Goal: Task Accomplishment & Management: Use online tool/utility

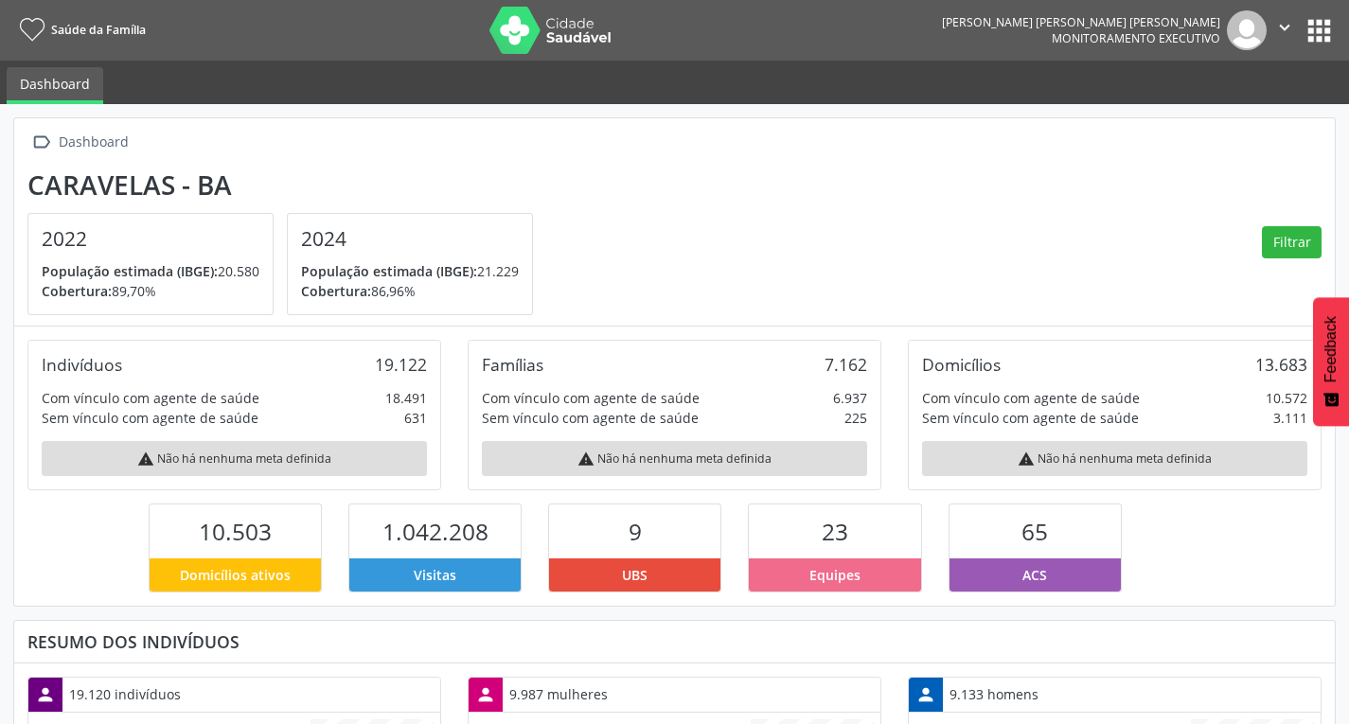
click at [1330, 31] on button "apps" at bounding box center [1319, 30] width 33 height 33
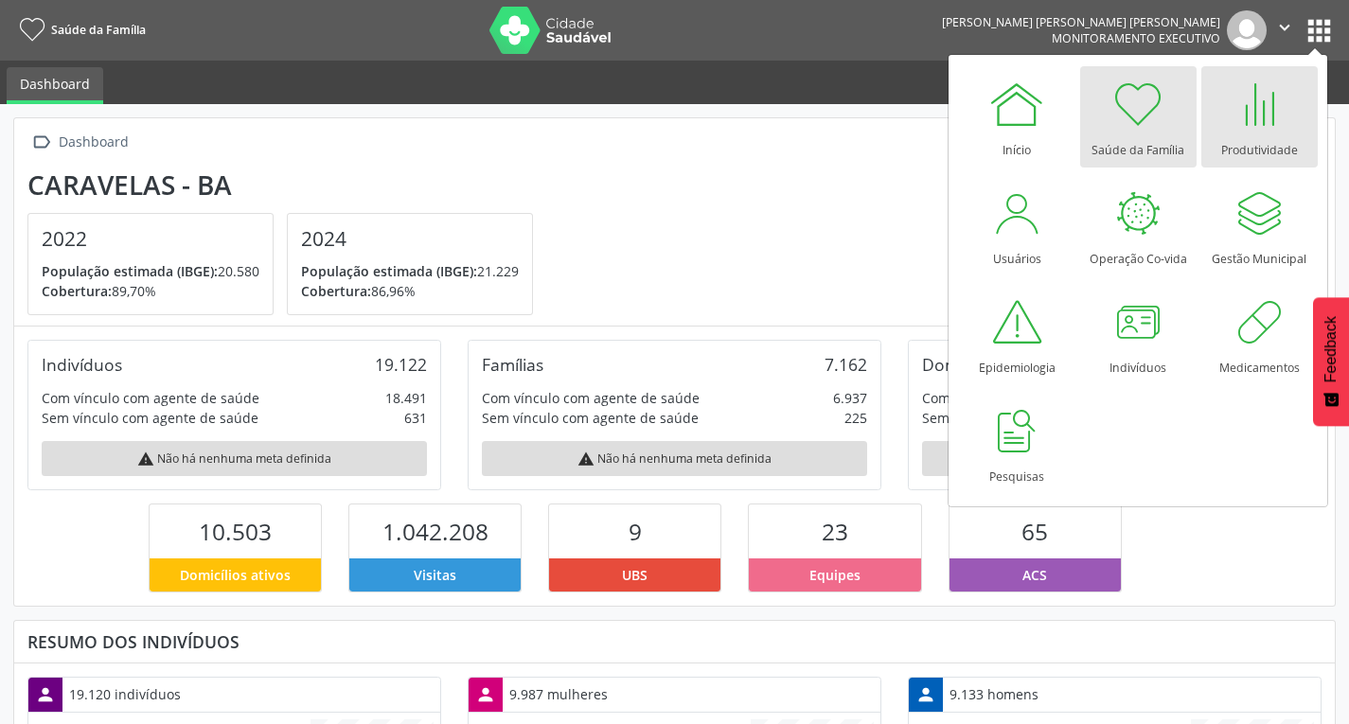
click at [1231, 114] on div at bounding box center [1259, 104] width 57 height 57
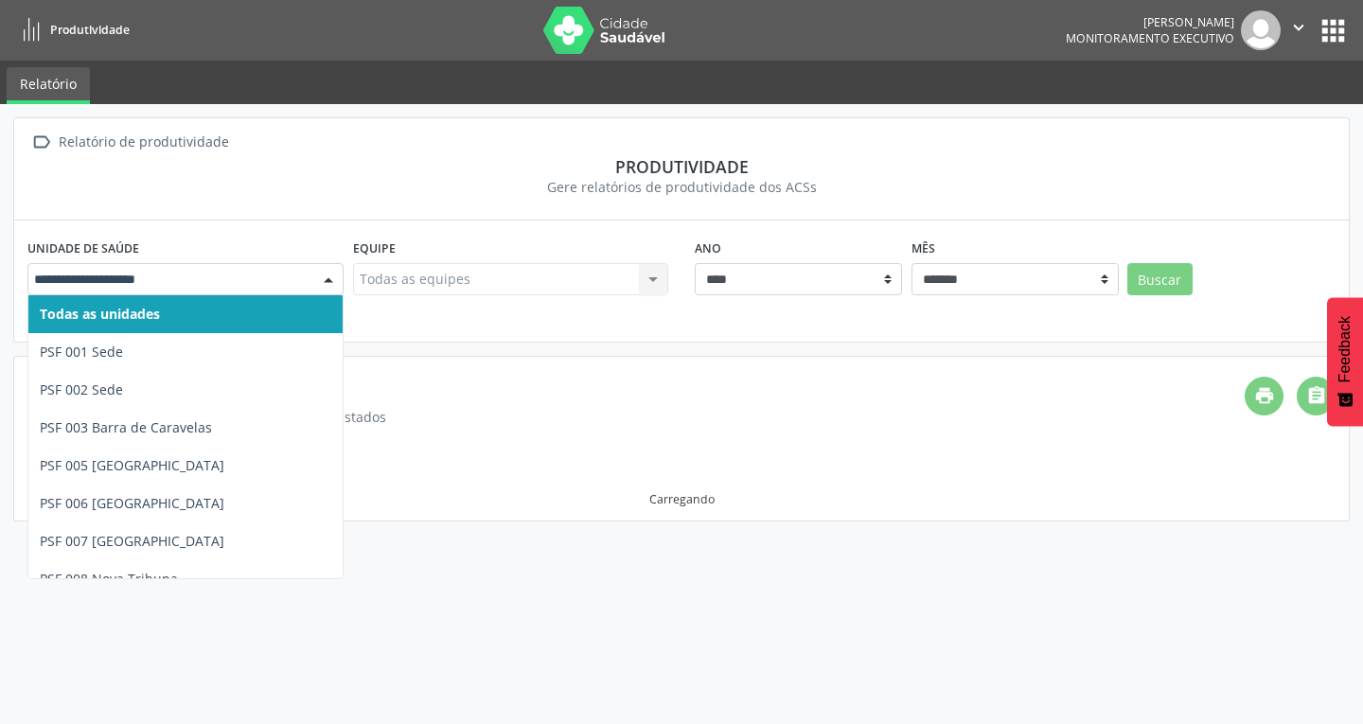
click at [302, 268] on div at bounding box center [185, 279] width 316 height 32
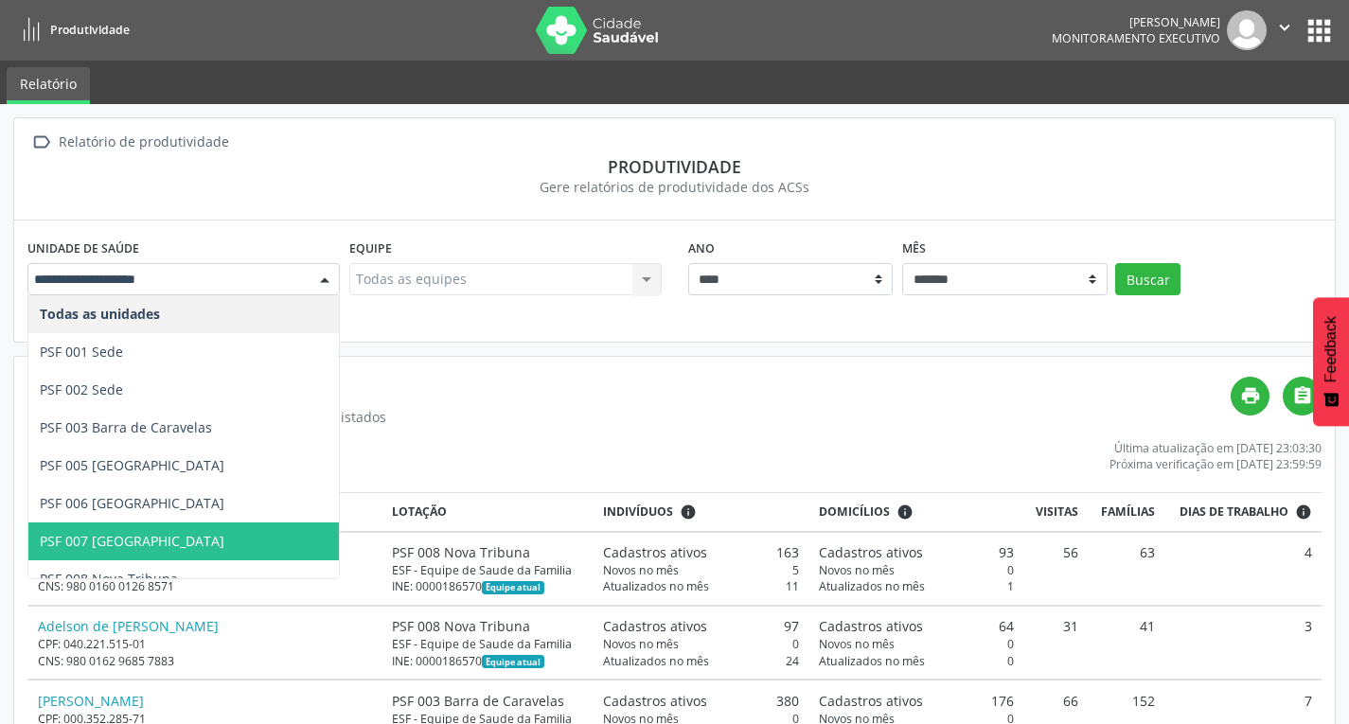
click at [190, 528] on span "PSF 007 [GEOGRAPHIC_DATA]" at bounding box center [183, 542] width 311 height 38
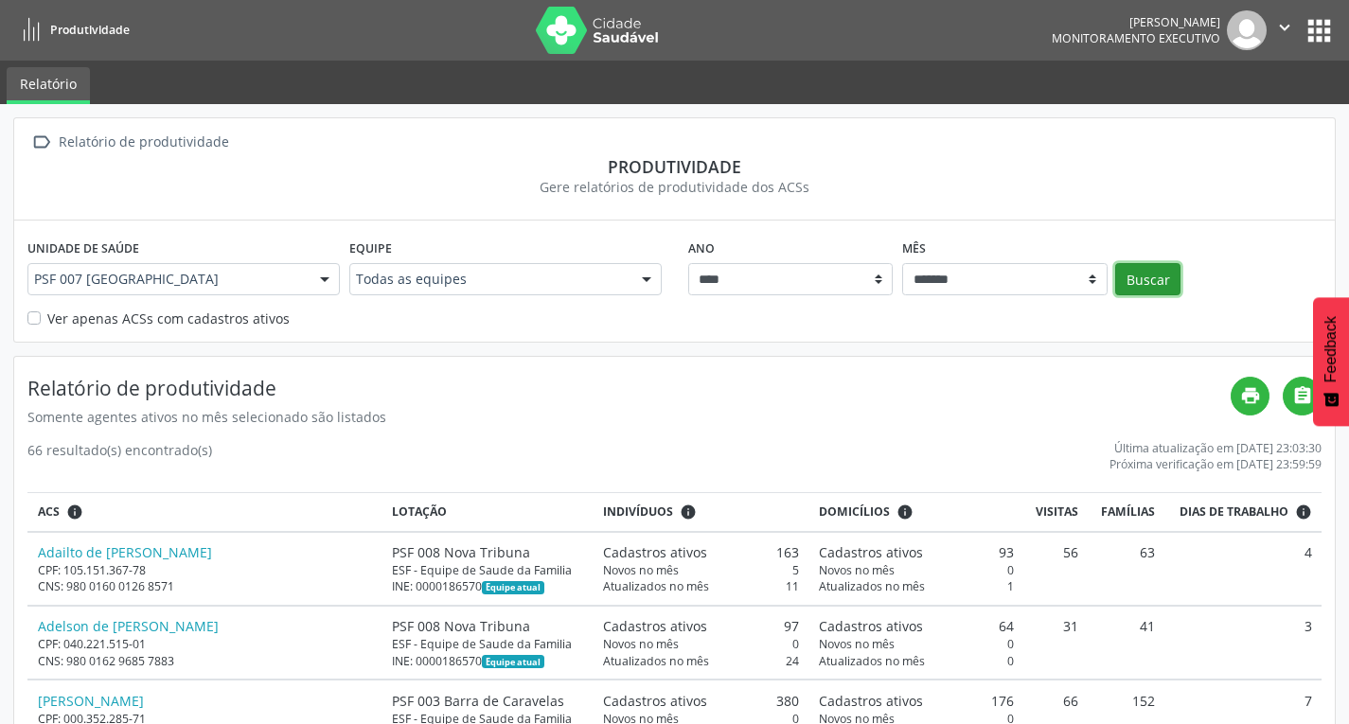
click at [1133, 271] on button "Buscar" at bounding box center [1147, 279] width 65 height 32
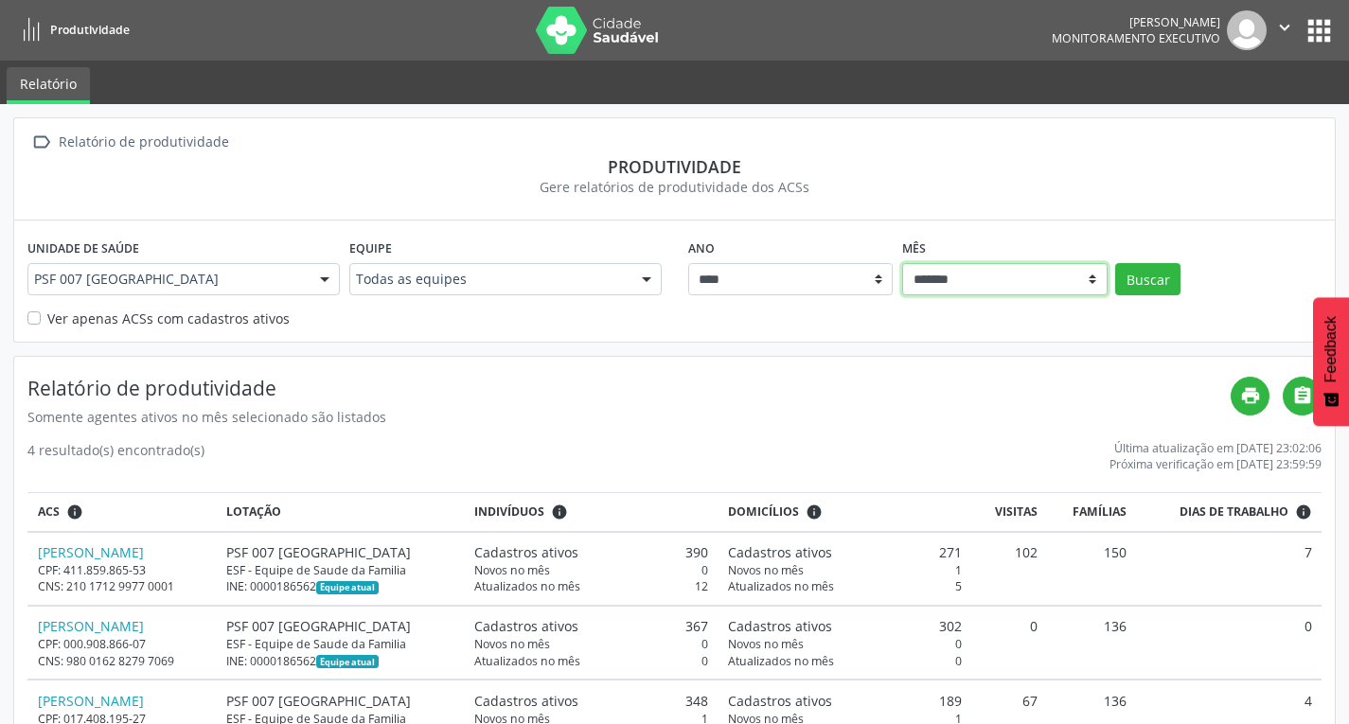
click at [952, 287] on select "******* ******** ****** ***** ***** **** ***** ***** ********* *******" at bounding box center [1004, 279] width 205 height 32
click at [902, 263] on select "******* ******** ****** ***** ***** **** ***** ***** ********* *******" at bounding box center [1004, 279] width 205 height 32
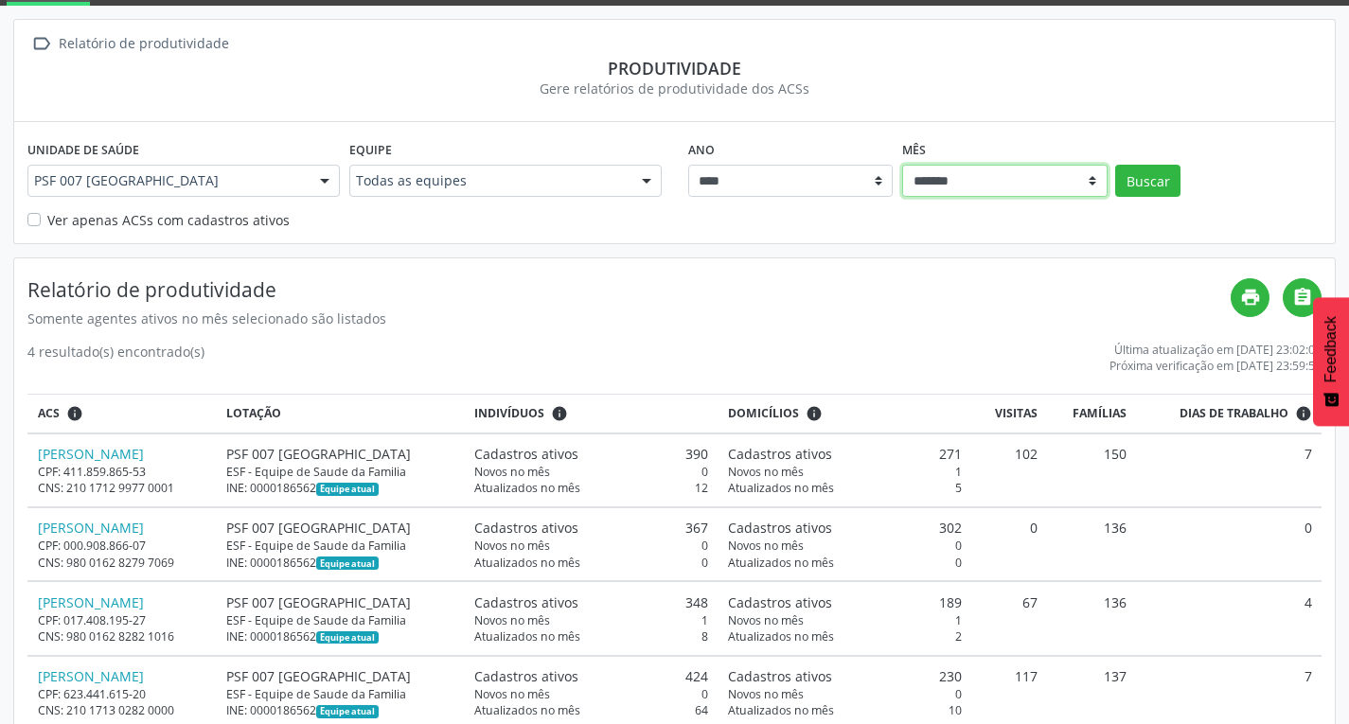
scroll to position [144, 0]
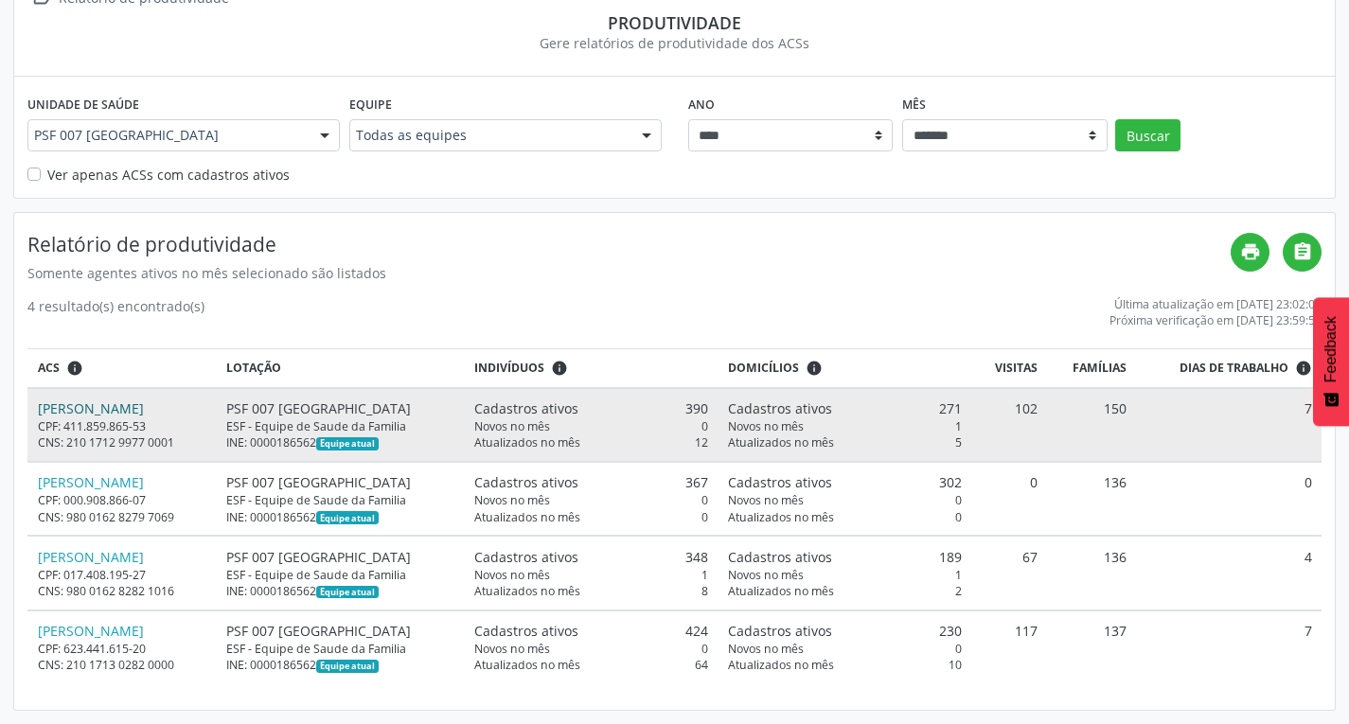
click at [90, 401] on link "[PERSON_NAME]" at bounding box center [91, 409] width 106 height 18
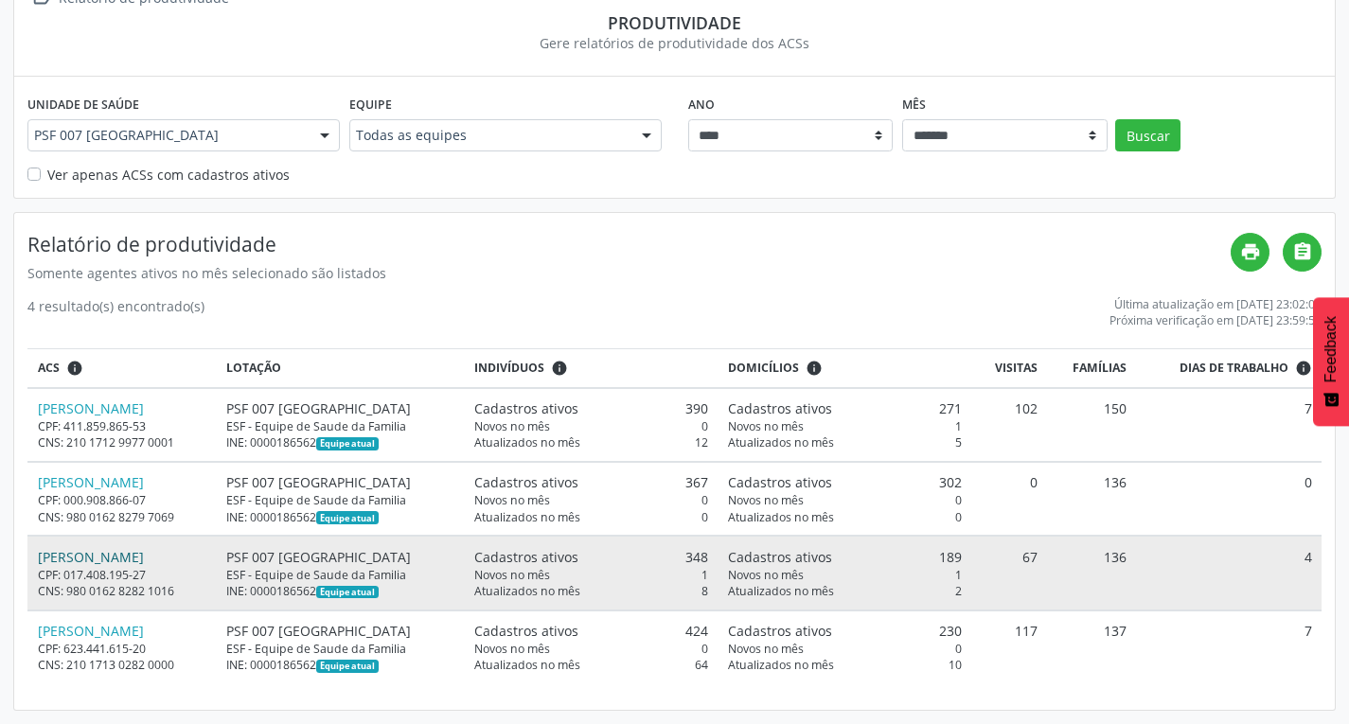
click at [144, 558] on link "[PERSON_NAME]" at bounding box center [91, 557] width 106 height 18
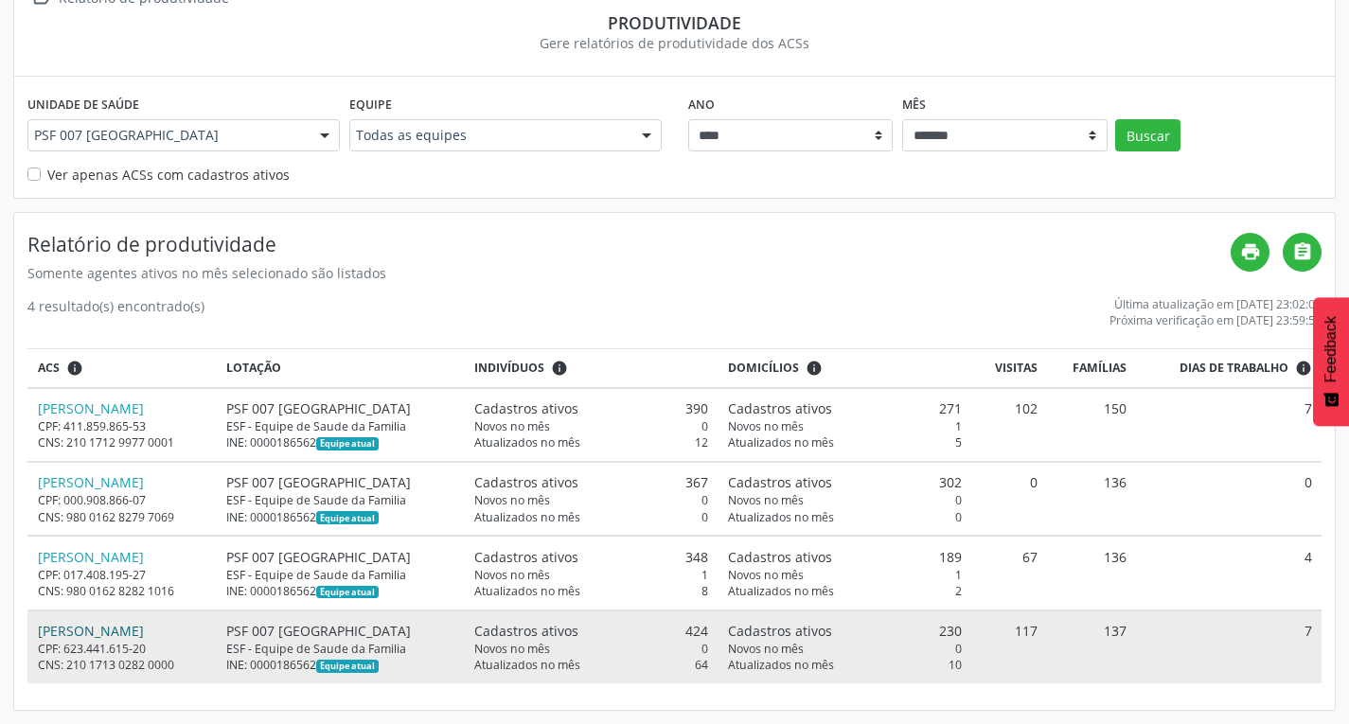
click at [127, 634] on link "[PERSON_NAME]" at bounding box center [91, 631] width 106 height 18
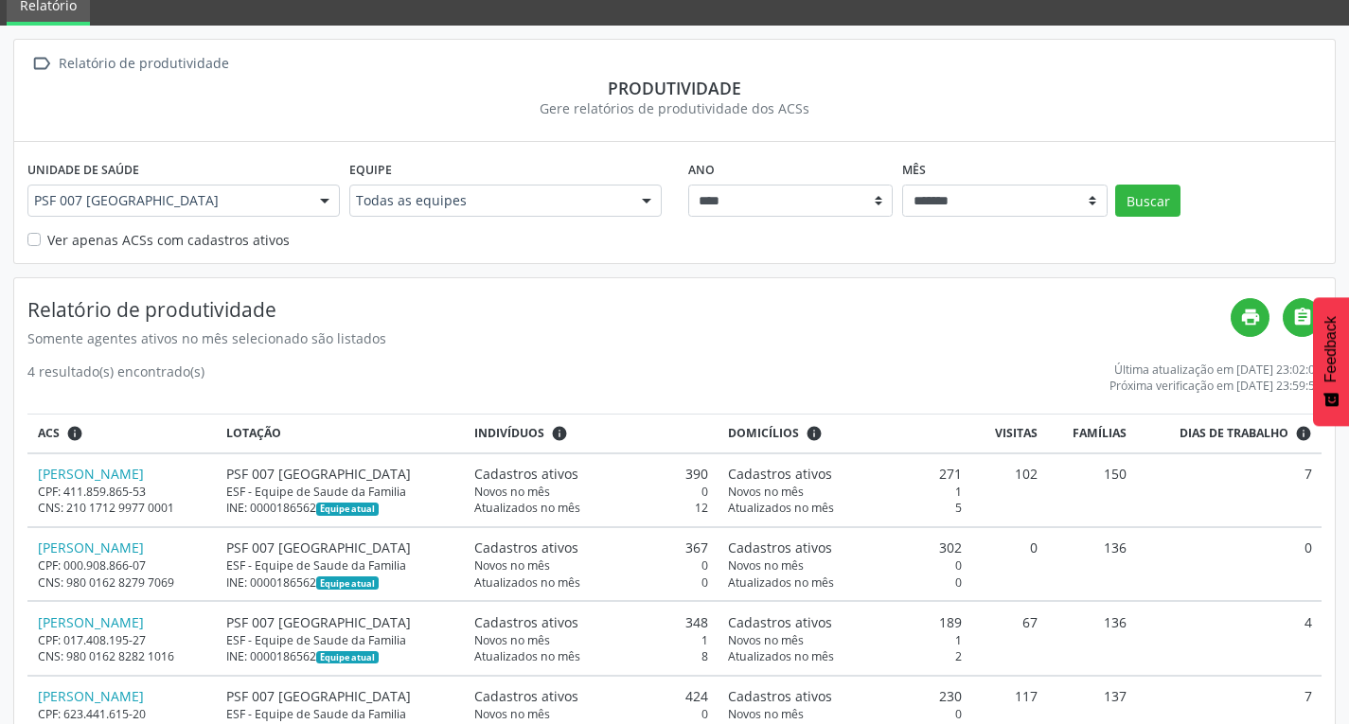
scroll to position [0, 0]
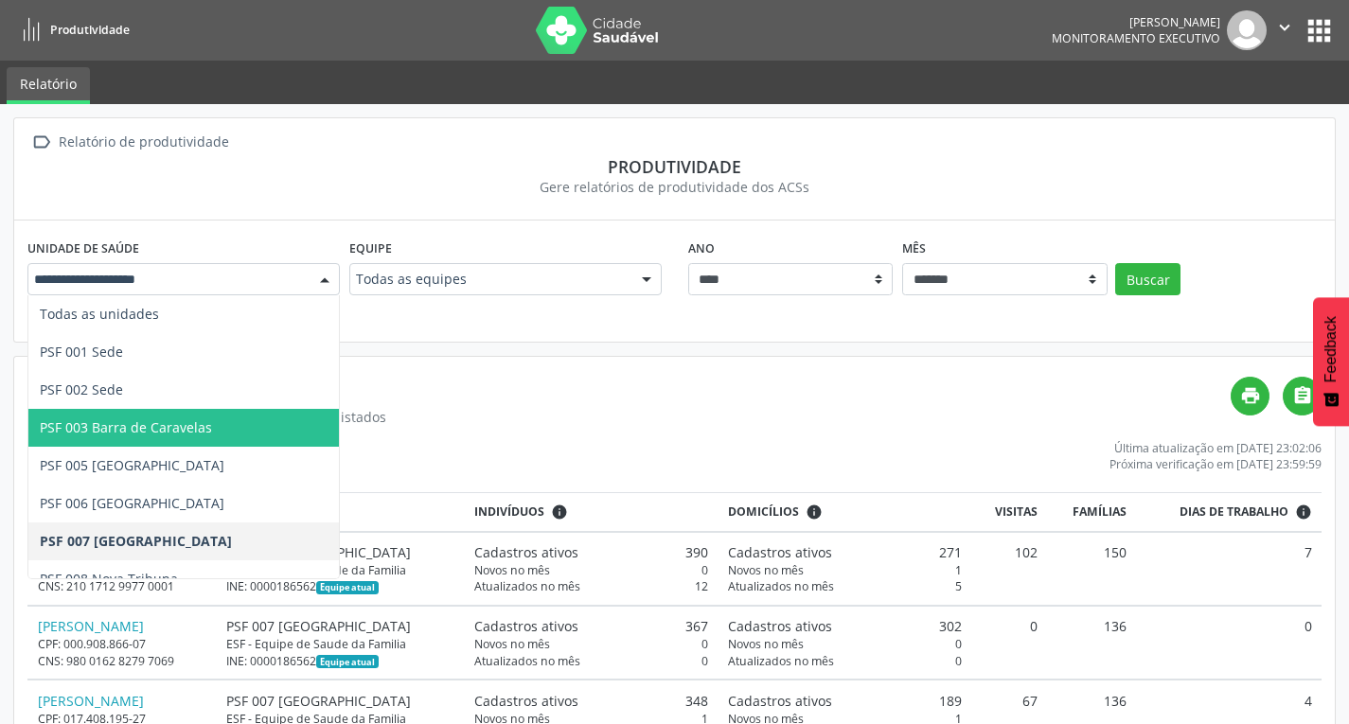
click at [237, 445] on span "PSF 003 Barra de Caravelas" at bounding box center [183, 428] width 311 height 38
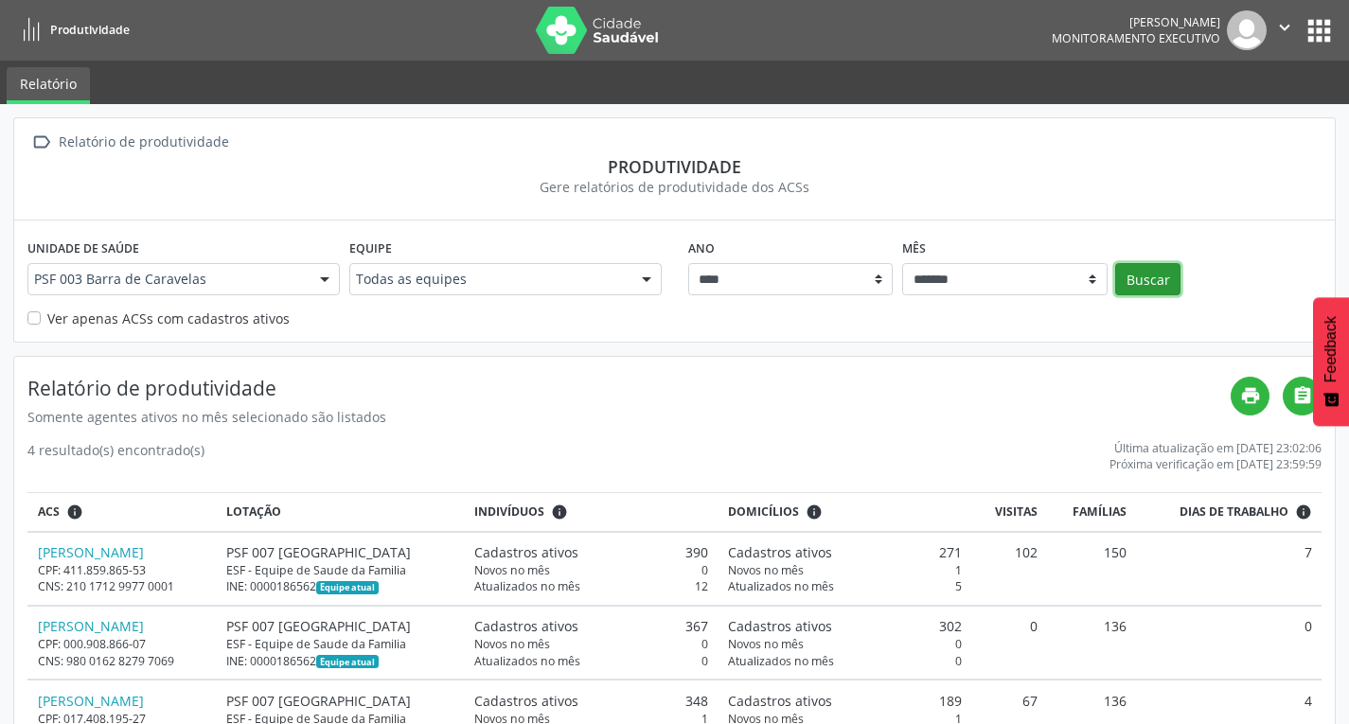
click at [1152, 271] on button "Buscar" at bounding box center [1147, 279] width 65 height 32
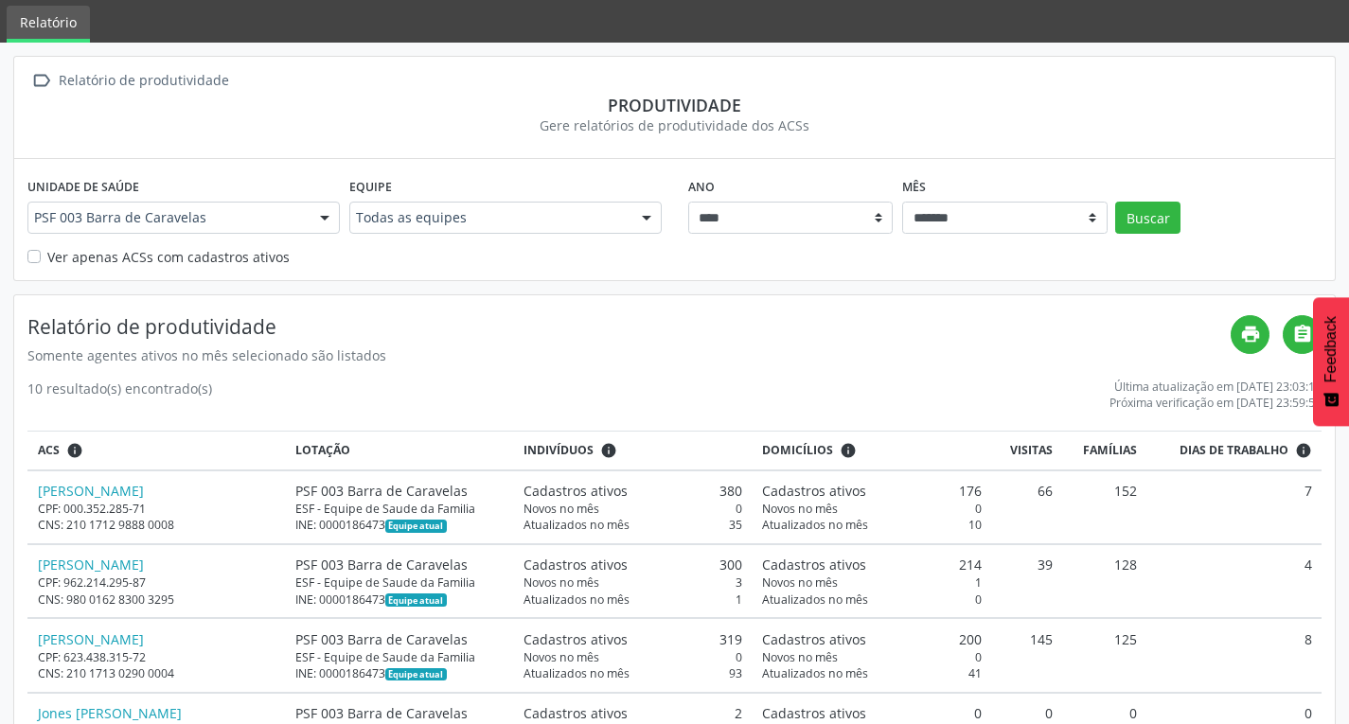
scroll to position [95, 0]
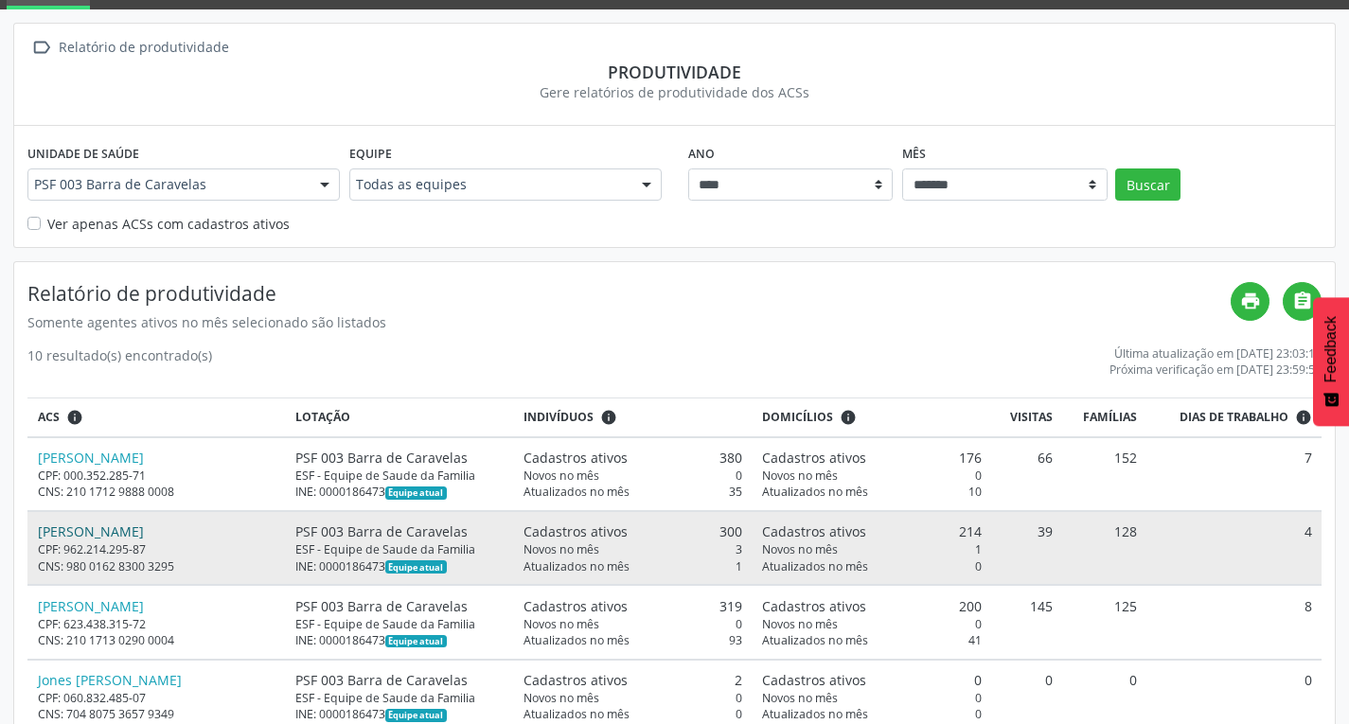
click at [134, 525] on link "[PERSON_NAME]" at bounding box center [91, 532] width 106 height 18
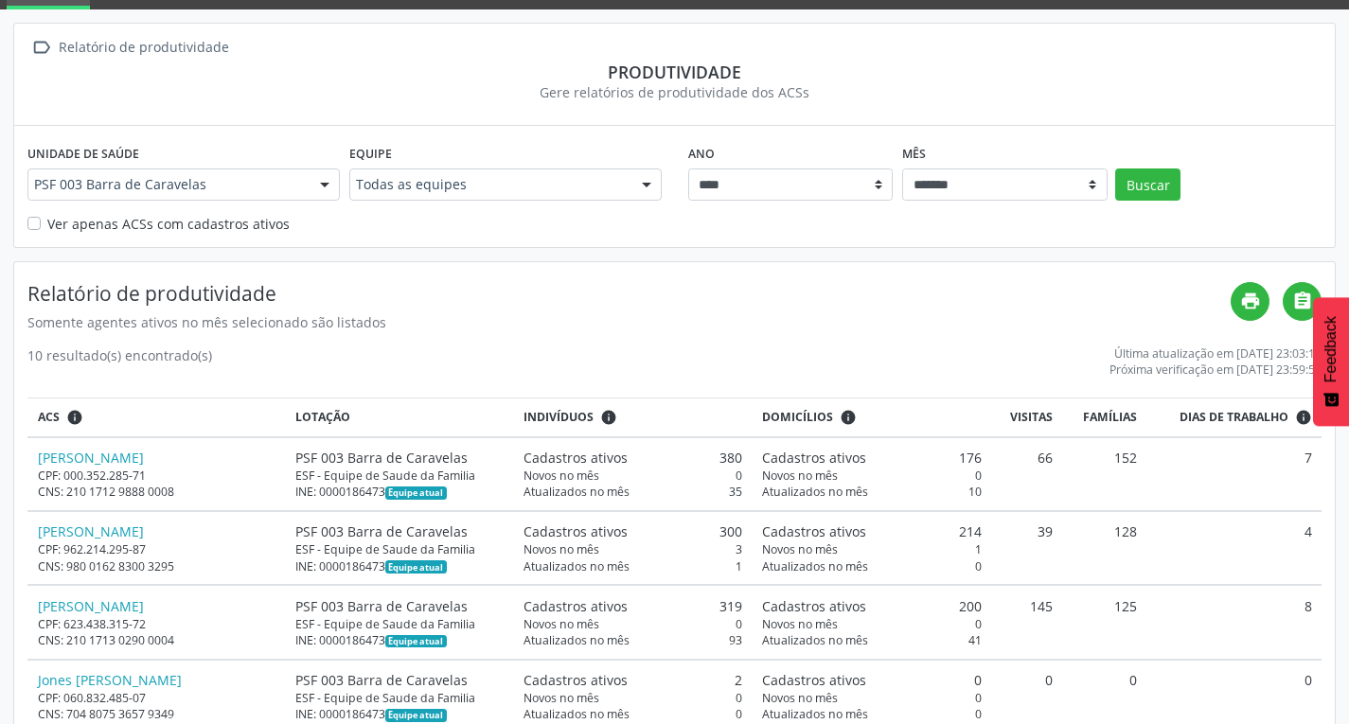
scroll to position [366, 0]
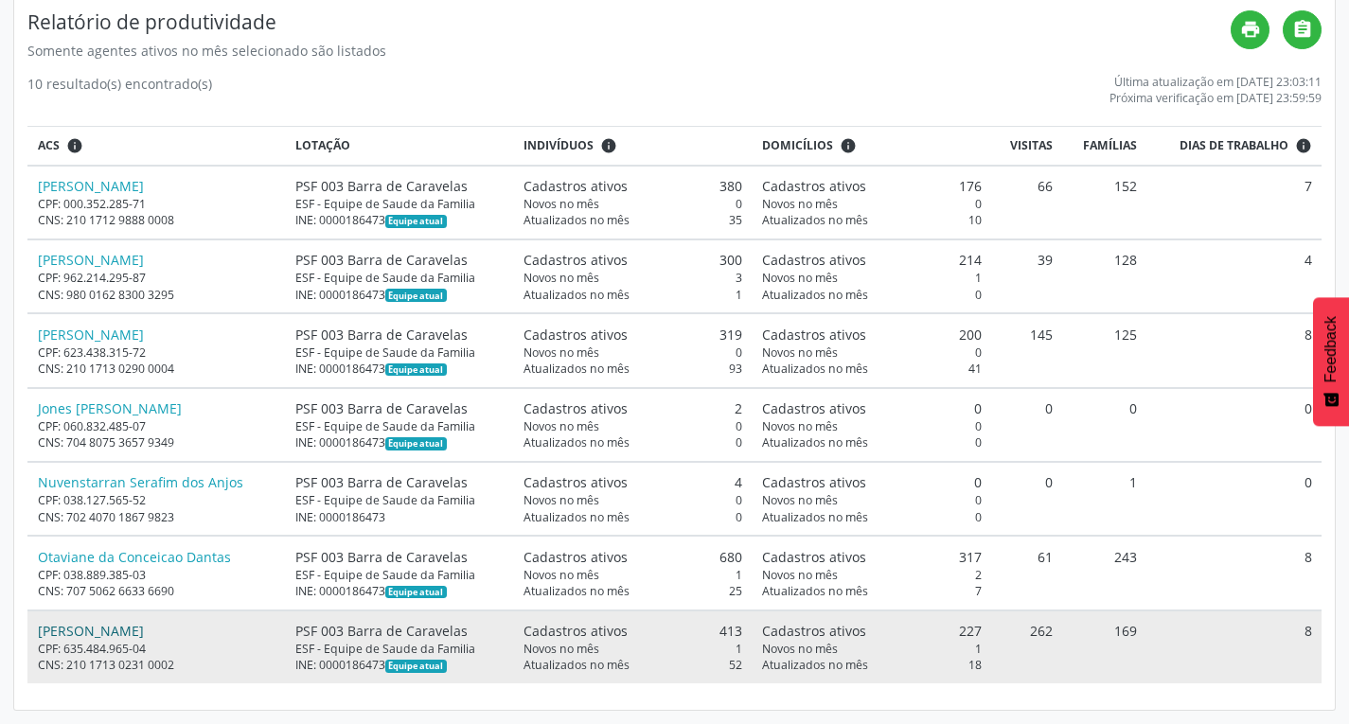
click at [135, 626] on link "[PERSON_NAME]" at bounding box center [91, 631] width 106 height 18
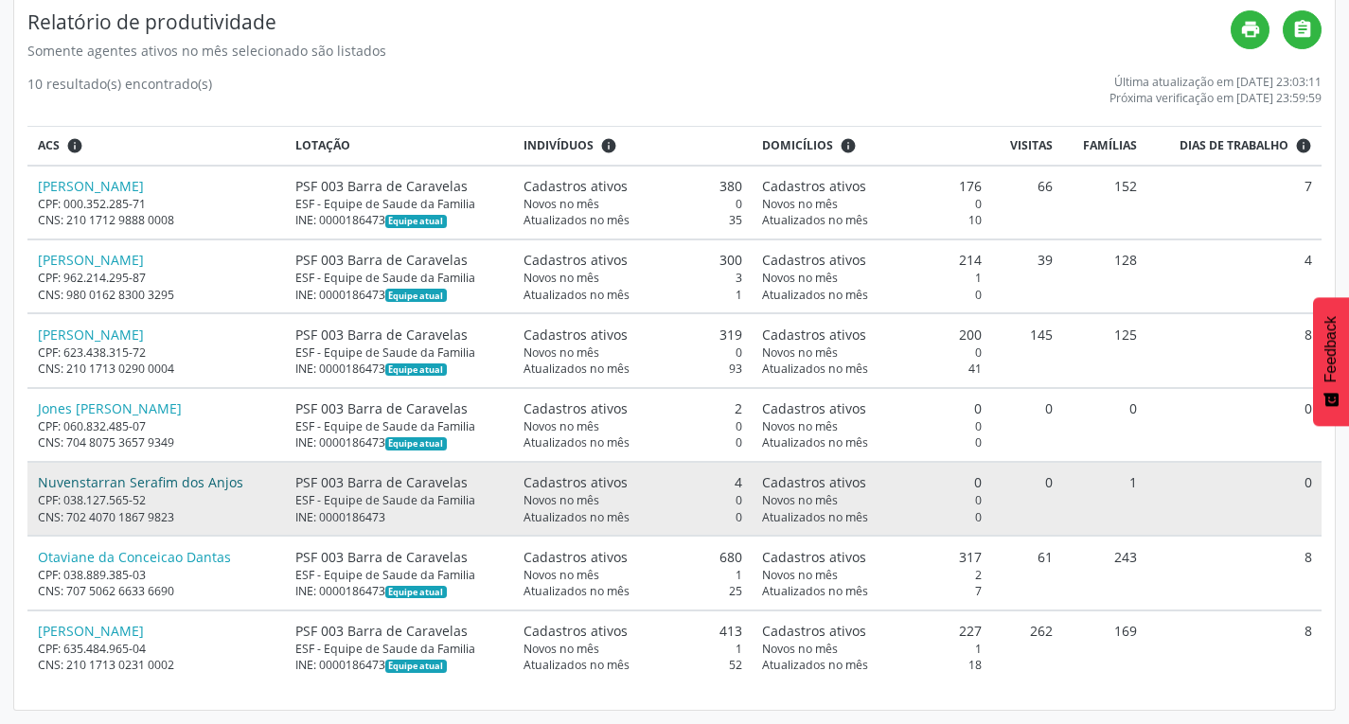
click at [193, 481] on link "Nuvenstarran Serafim dos Anjos" at bounding box center [140, 482] width 205 height 18
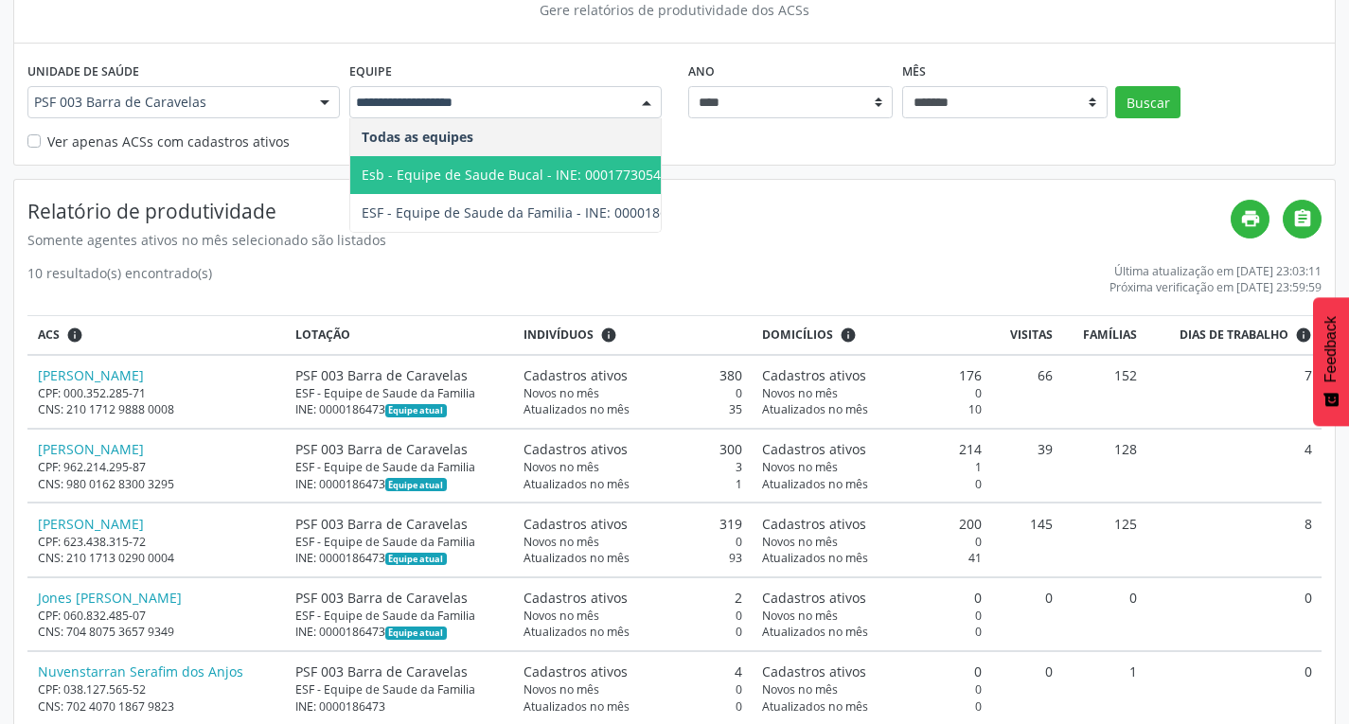
scroll to position [0, 29]
click at [808, 184] on div "Relatório de produtividade Somente agentes ativos no mês selecionado são listad…" at bounding box center [674, 540] width 1321 height 720
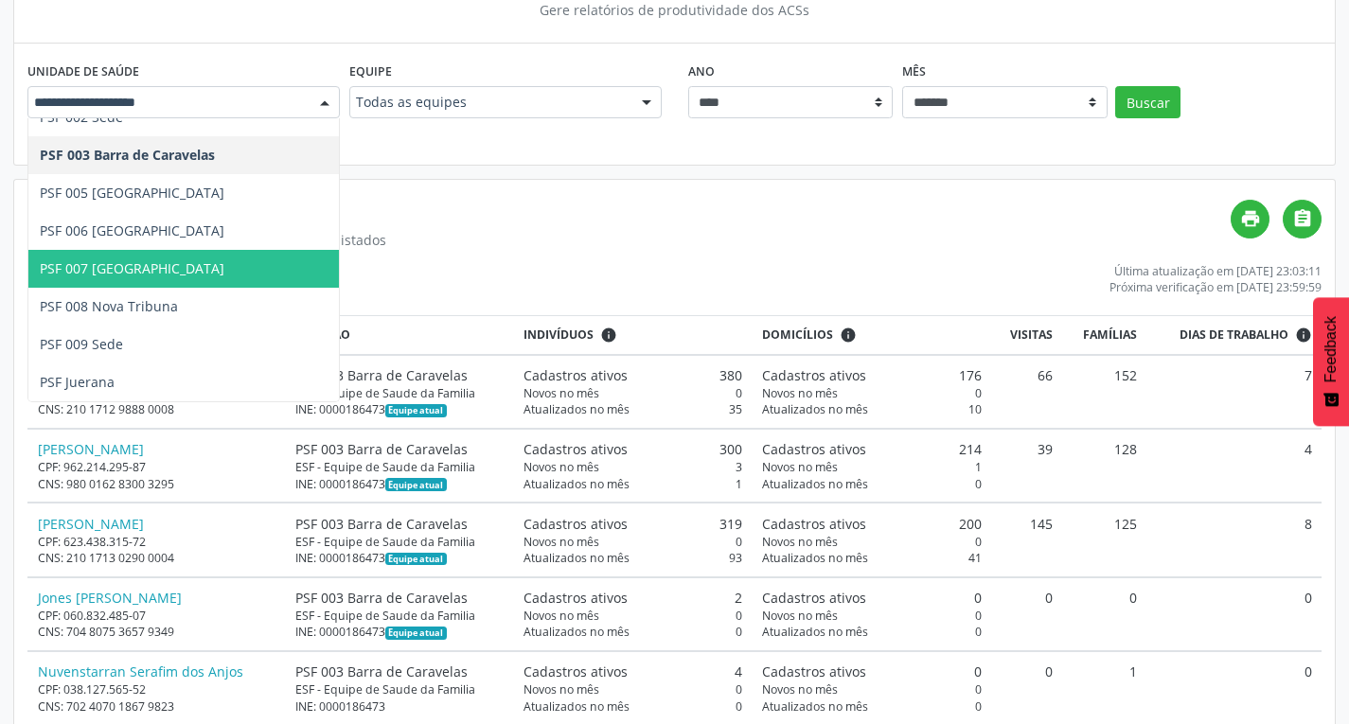
scroll to position [0, 0]
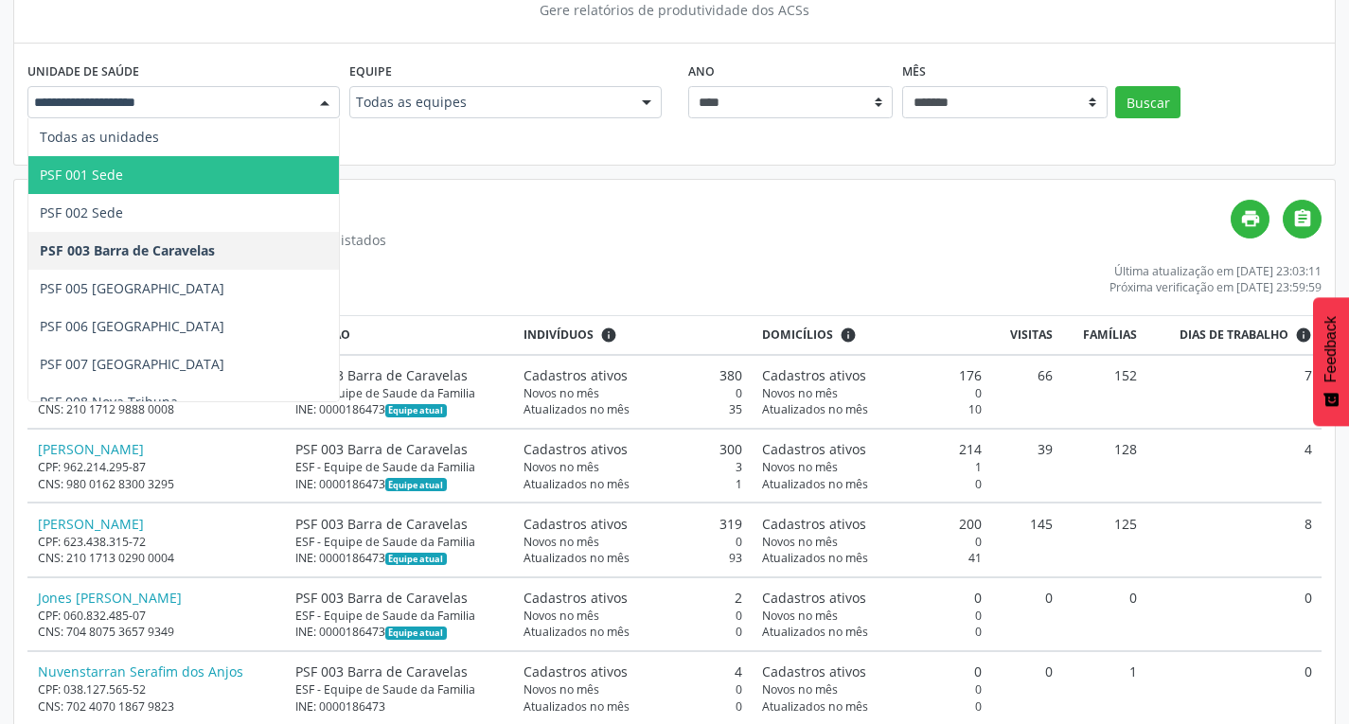
click at [185, 185] on span "PSF 001 Sede" at bounding box center [183, 175] width 311 height 38
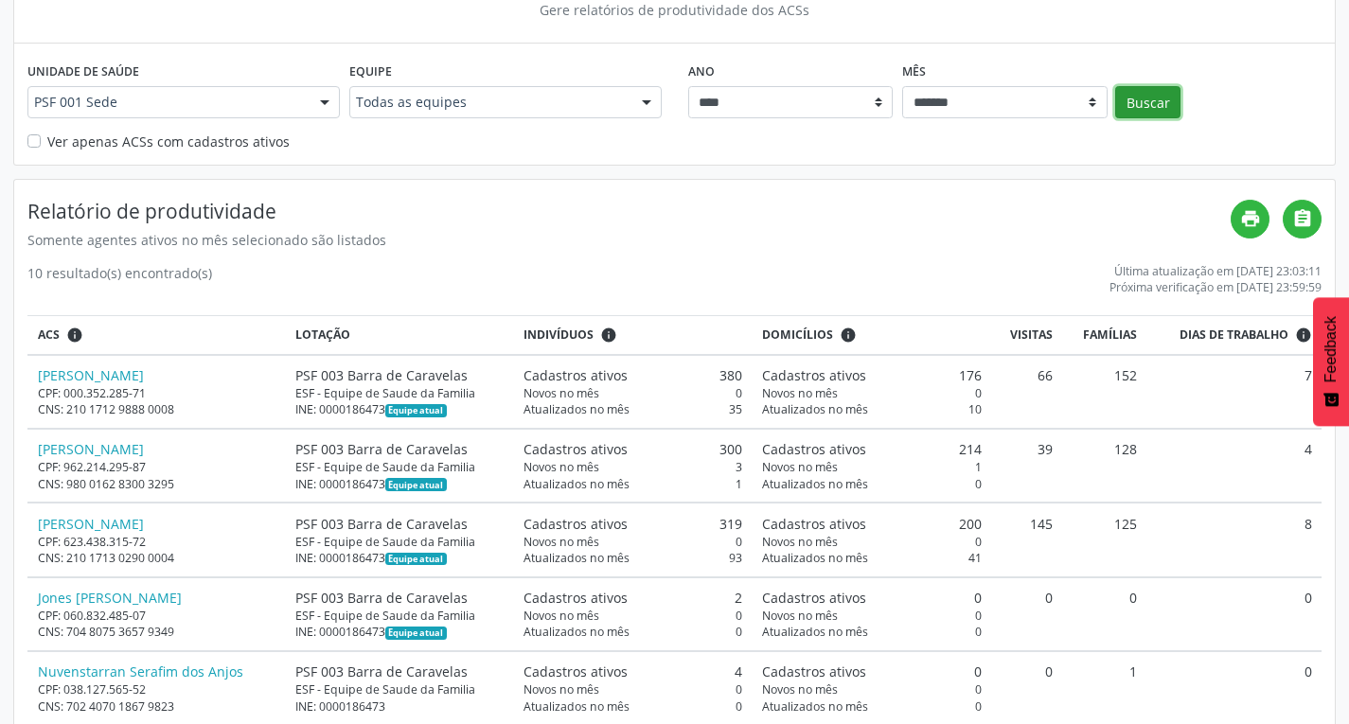
click at [1118, 98] on button "Buscar" at bounding box center [1147, 102] width 65 height 32
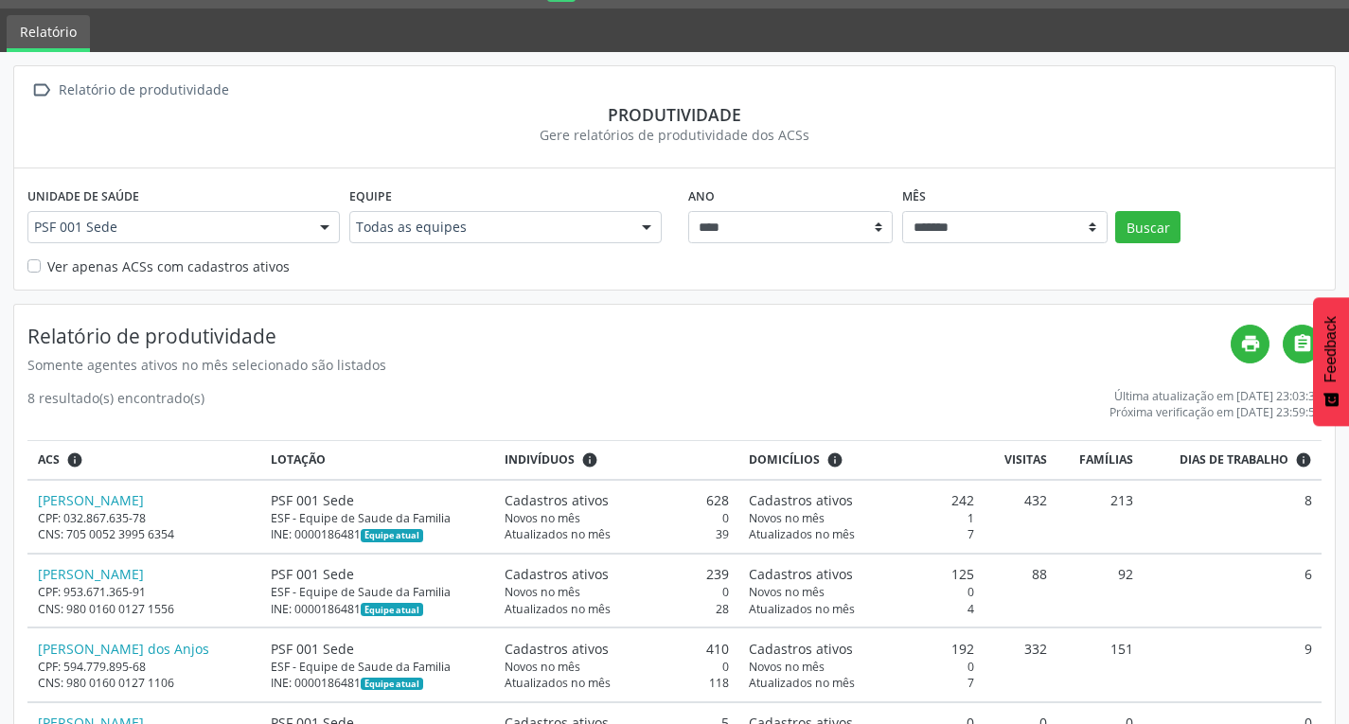
scroll to position [95, 0]
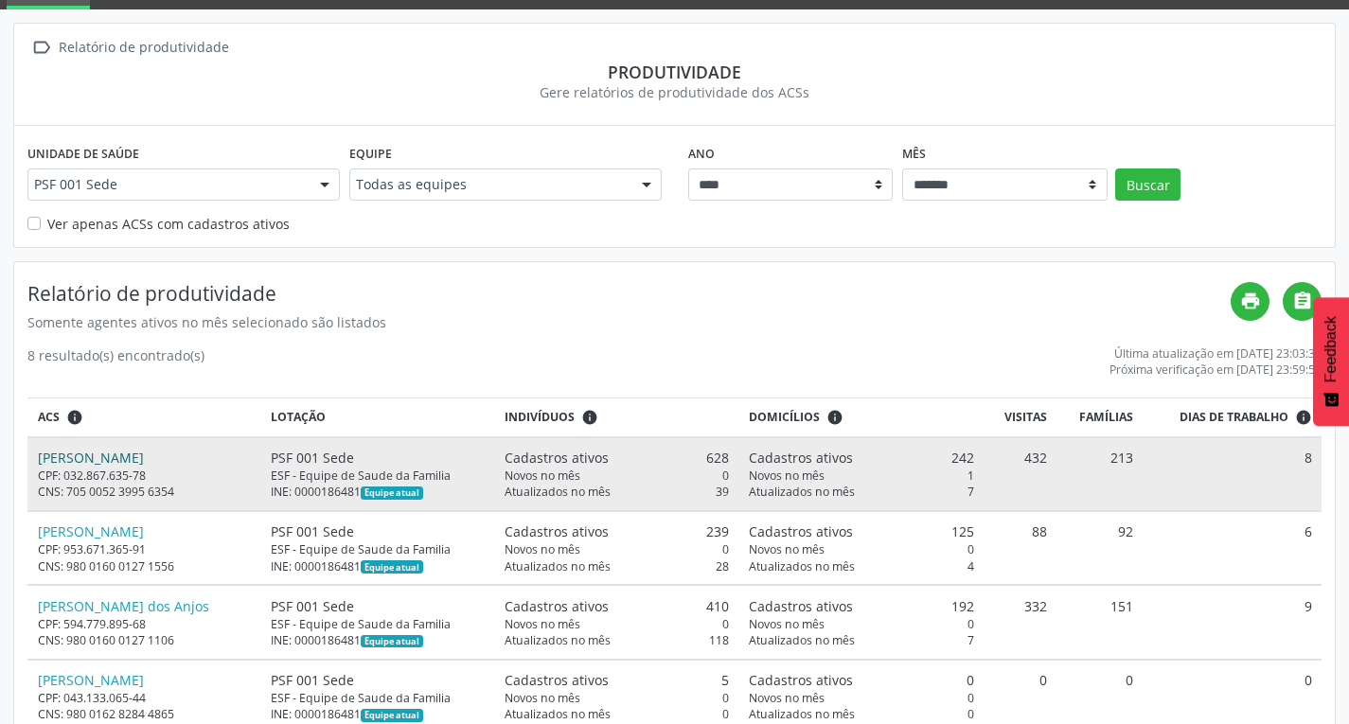
click at [144, 462] on link "[PERSON_NAME]" at bounding box center [91, 458] width 106 height 18
